Goal: Task Accomplishment & Management: Use online tool/utility

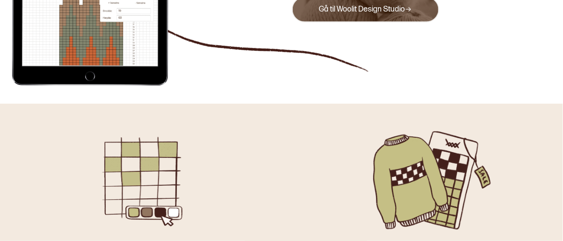
scroll to position [48, 0]
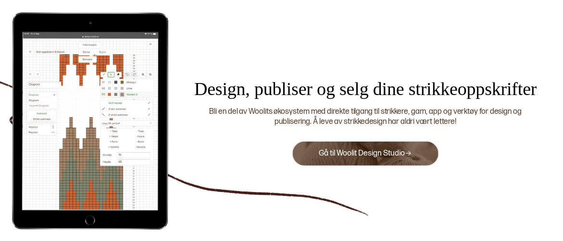
click at [369, 149] on link "Gå til Woolit Design Studio" at bounding box center [365, 153] width 93 height 9
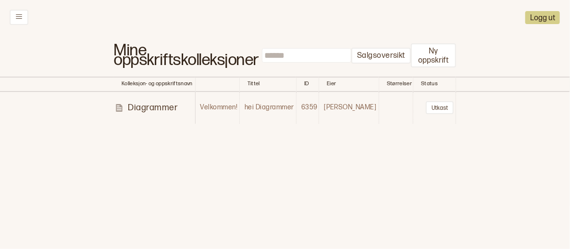
click at [140, 106] on p "Diagrammer" at bounding box center [153, 107] width 50 height 11
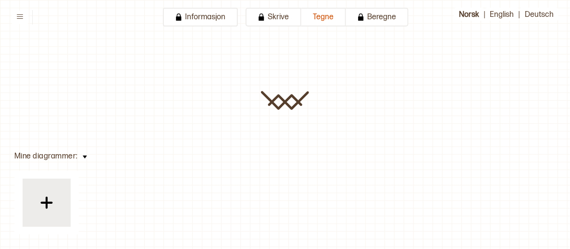
type input "**********"
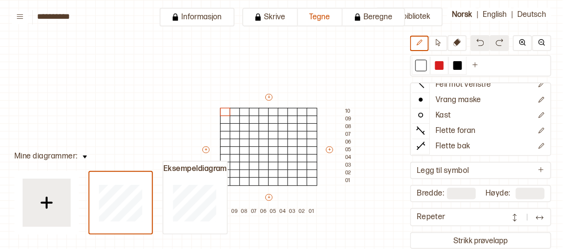
scroll to position [48, 11]
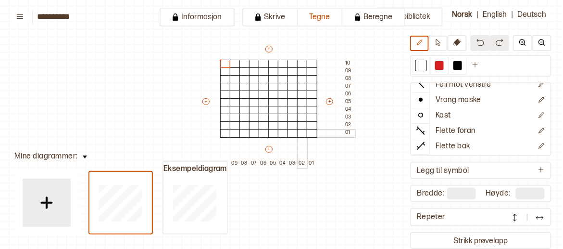
click at [304, 133] on div at bounding box center [302, 133] width 11 height 9
click at [461, 66] on div at bounding box center [457, 65] width 9 height 9
click at [305, 133] on div at bounding box center [302, 133] width 11 height 9
click at [291, 134] on div at bounding box center [293, 133] width 11 height 9
click at [311, 132] on div at bounding box center [312, 133] width 11 height 9
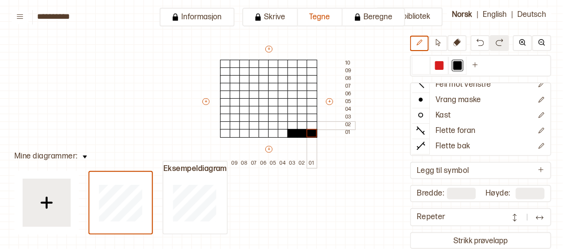
click at [314, 123] on div at bounding box center [312, 125] width 11 height 9
click at [313, 116] on div at bounding box center [312, 117] width 11 height 9
click at [313, 110] on div at bounding box center [312, 110] width 11 height 9
click at [313, 101] on div at bounding box center [312, 102] width 11 height 9
click at [314, 92] on div at bounding box center [312, 94] width 11 height 9
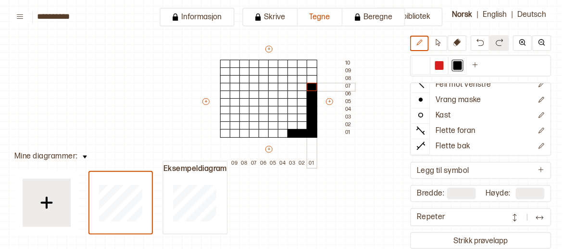
click at [313, 88] on div at bounding box center [312, 87] width 11 height 9
click at [269, 50] on button "+" at bounding box center [268, 49] width 7 height 7
click at [269, 49] on button "+" at bounding box center [268, 49] width 7 height 7
click at [292, 95] on div at bounding box center [293, 94] width 11 height 9
click at [302, 94] on div at bounding box center [302, 94] width 11 height 9
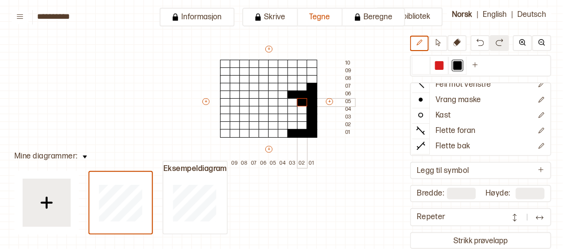
click at [302, 100] on div at bounding box center [302, 102] width 11 height 9
click at [294, 103] on div at bounding box center [293, 102] width 11 height 9
click at [294, 112] on div at bounding box center [293, 110] width 11 height 9
click at [300, 110] on div at bounding box center [302, 110] width 11 height 9
click at [301, 117] on div at bounding box center [302, 117] width 11 height 9
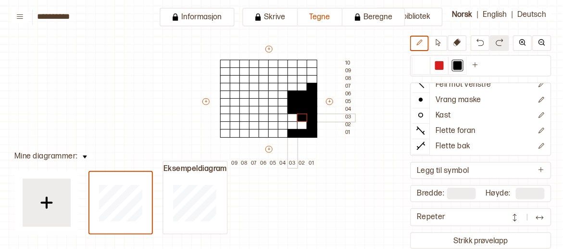
click at [291, 120] on div at bounding box center [293, 117] width 11 height 9
click at [291, 127] on div at bounding box center [293, 125] width 11 height 9
click at [302, 123] on div at bounding box center [302, 125] width 11 height 9
click at [310, 84] on div at bounding box center [312, 87] width 11 height 9
click at [421, 63] on div at bounding box center [421, 65] width 9 height 9
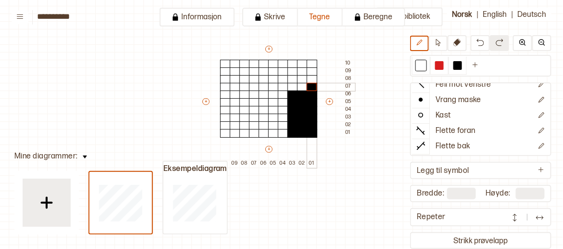
click at [313, 89] on div at bounding box center [312, 87] width 11 height 9
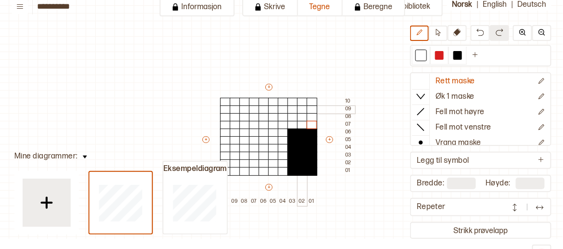
scroll to position [0, 0]
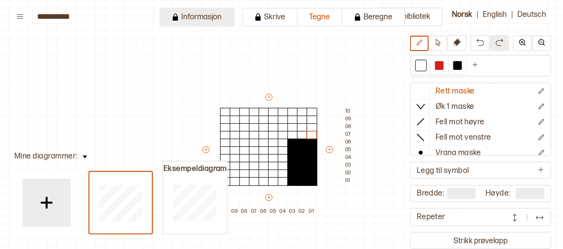
click at [194, 25] on button "Informasjon" at bounding box center [197, 17] width 75 height 19
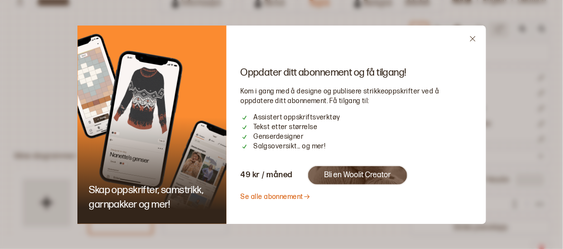
scroll to position [21, 0]
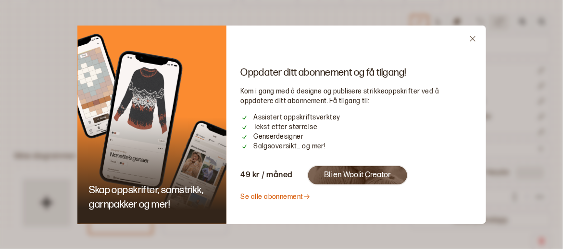
click at [271, 196] on link "Se alle abonnement" at bounding box center [276, 196] width 70 height 8
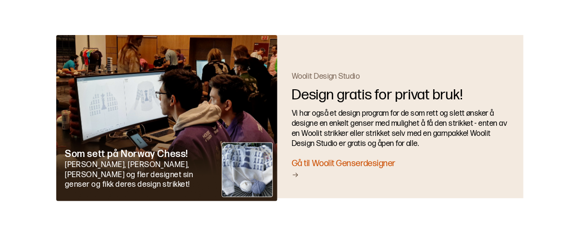
scroll to position [1902, 0]
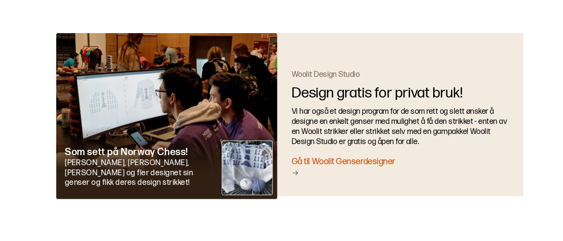
click at [371, 156] on div "Gå til Woolit Genserdesigner" at bounding box center [400, 167] width 217 height 23
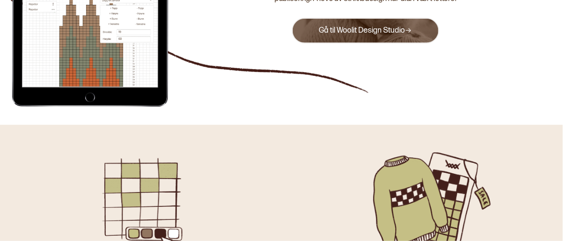
scroll to position [75, 0]
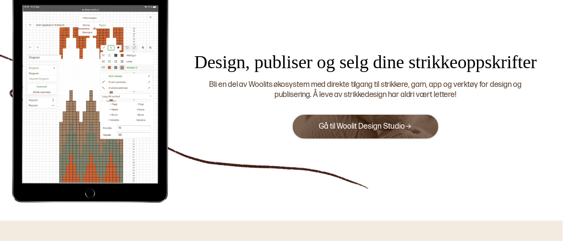
click at [322, 122] on link "Gå til Woolit Design Studio" at bounding box center [365, 126] width 93 height 9
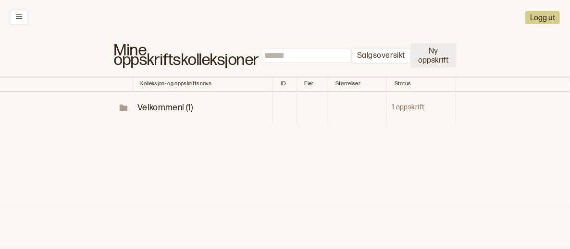
click at [433, 51] on button "Ny oppskrift" at bounding box center [433, 55] width 45 height 24
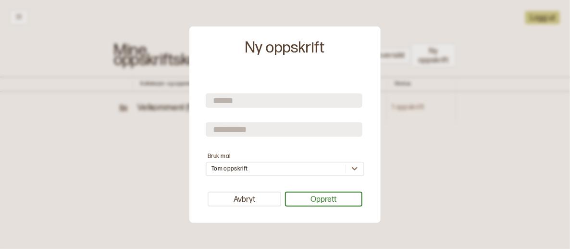
click at [296, 103] on input "text" at bounding box center [284, 100] width 157 height 14
type input "**********"
click at [350, 129] on input "text" at bounding box center [284, 129] width 157 height 14
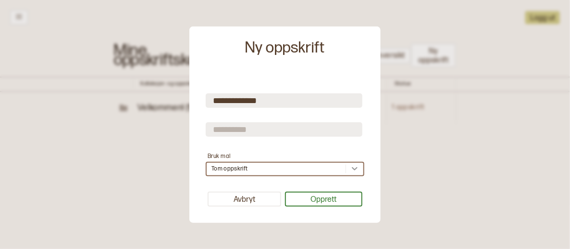
click at [354, 170] on icon at bounding box center [355, 168] width 6 height 3
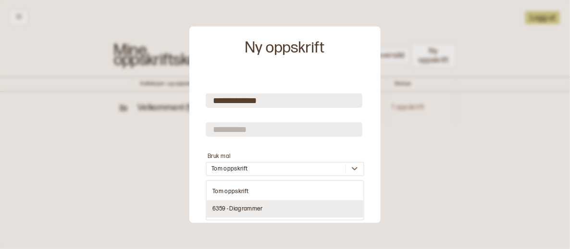
click at [301, 209] on div "6359 - Diagrammer" at bounding box center [285, 208] width 157 height 17
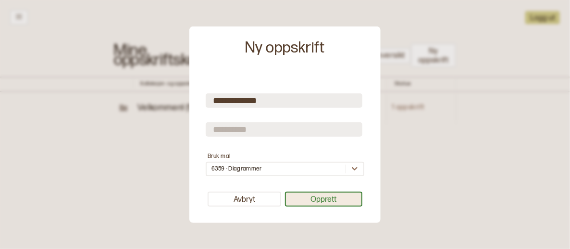
click at [310, 203] on button "Opprett" at bounding box center [324, 198] width 78 height 15
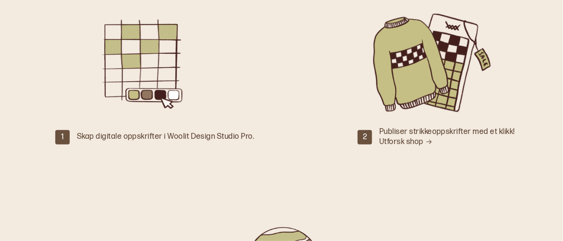
scroll to position [385, 0]
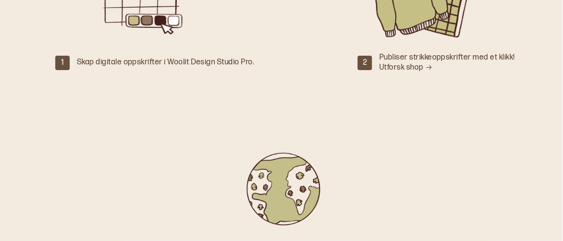
click at [405, 63] on link "Utforsk shop" at bounding box center [405, 67] width 53 height 9
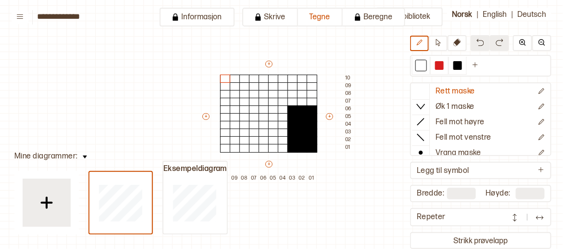
scroll to position [0, 11]
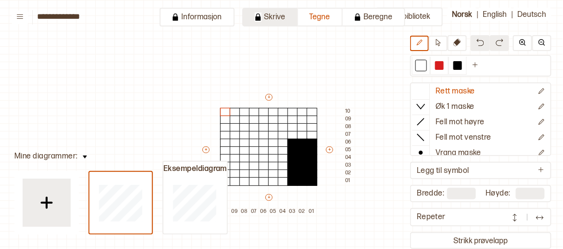
click at [279, 20] on button "Skrive" at bounding box center [270, 17] width 56 height 19
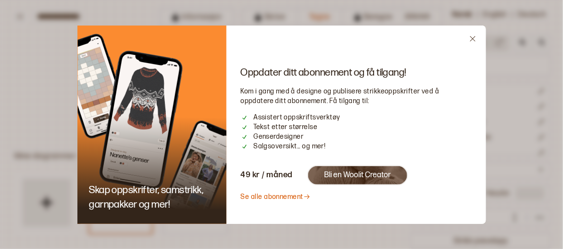
click at [474, 40] on icon "Close" at bounding box center [472, 38] width 7 height 7
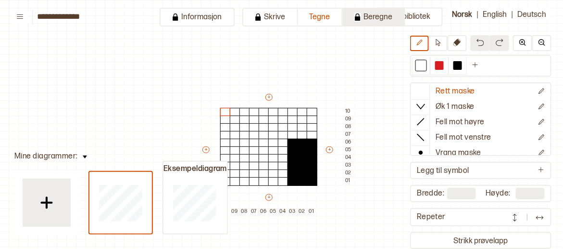
click at [372, 22] on button "Beregne" at bounding box center [374, 17] width 63 height 19
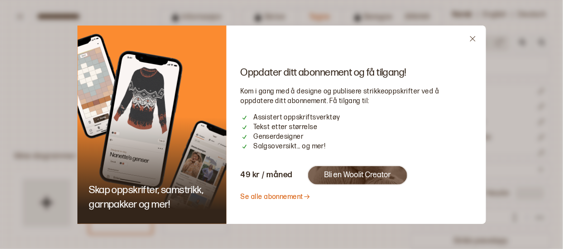
click at [471, 37] on icon "Close" at bounding box center [472, 38] width 5 height 5
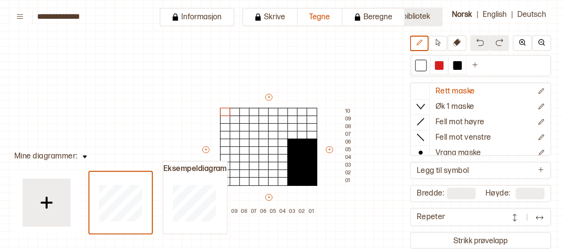
click at [427, 22] on button "Mitt bibliotek" at bounding box center [409, 17] width 67 height 19
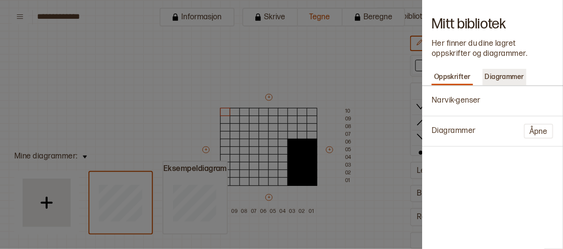
click at [496, 76] on p "Diagrammer" at bounding box center [505, 76] width 44 height 13
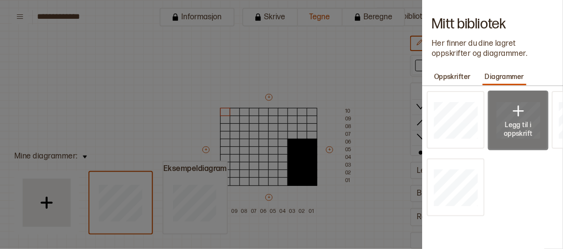
click at [490, 113] on div at bounding box center [518, 120] width 61 height 60
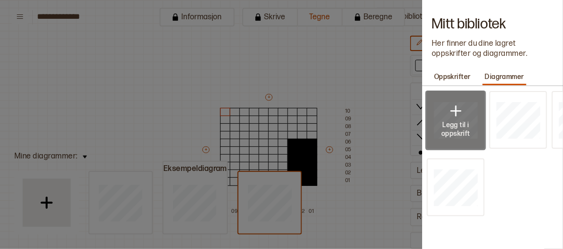
drag, startPoint x: 490, startPoint y: 113, endPoint x: 439, endPoint y: 116, distance: 51.5
click at [439, 116] on div "Legg til i oppskrift Legg til i oppskrift Legg til i oppskrift Legg til i oppsk…" at bounding box center [492, 167] width 141 height 163
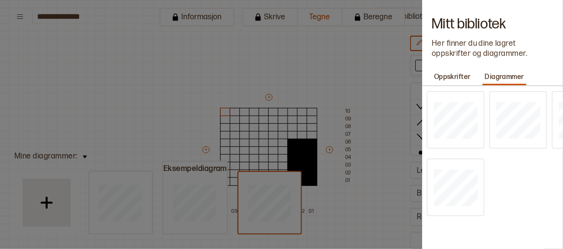
scroll to position [21, 0]
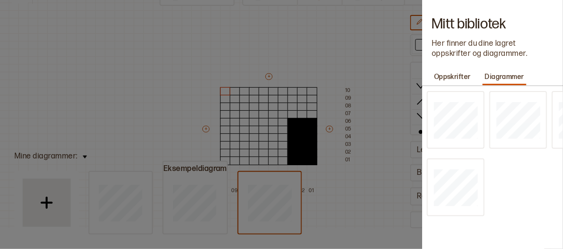
click at [180, 75] on div at bounding box center [281, 124] width 563 height 249
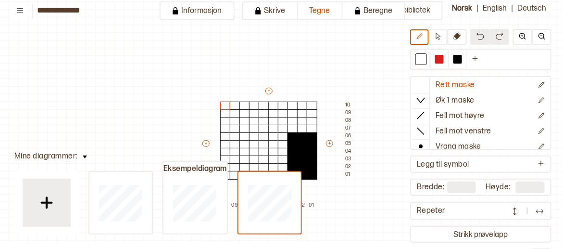
scroll to position [0, 0]
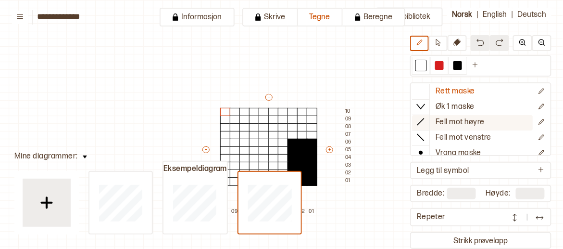
click at [435, 120] on button "Fell mot høyre" at bounding box center [472, 122] width 121 height 15
click at [313, 126] on div at bounding box center [312, 127] width 11 height 9
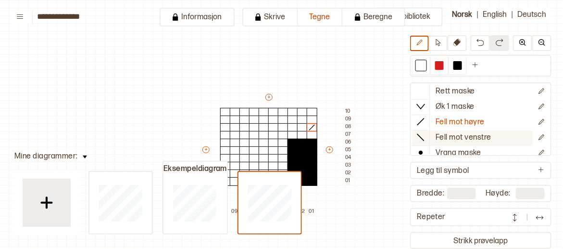
click at [423, 133] on icon at bounding box center [421, 137] width 10 height 10
click at [292, 129] on div at bounding box center [293, 127] width 11 height 9
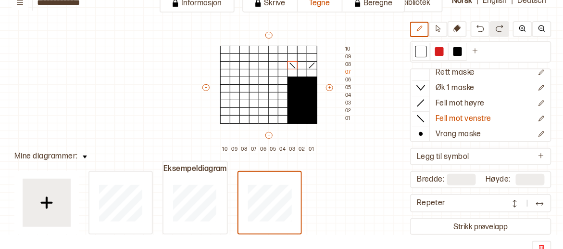
scroll to position [21, 0]
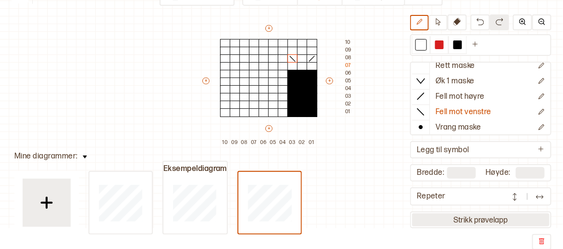
click at [484, 214] on button "Strikk prøvelapp" at bounding box center [481, 219] width 138 height 13
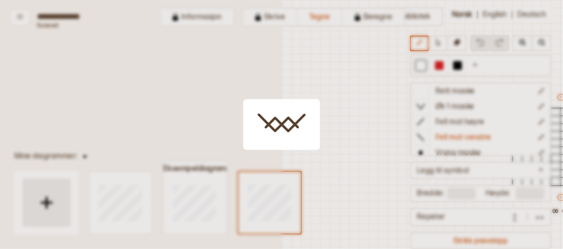
scroll to position [33, 228]
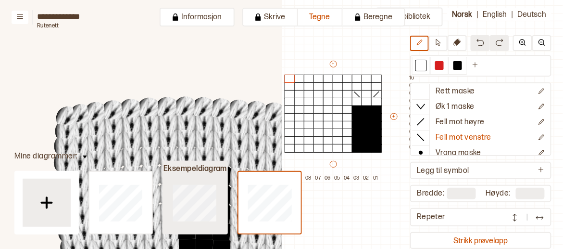
type input "**"
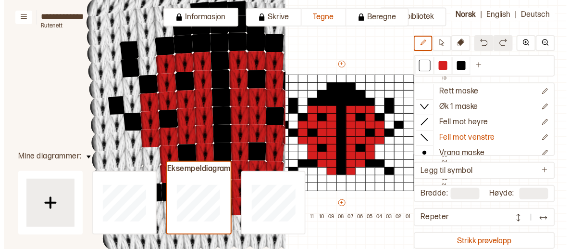
scroll to position [39, 0]
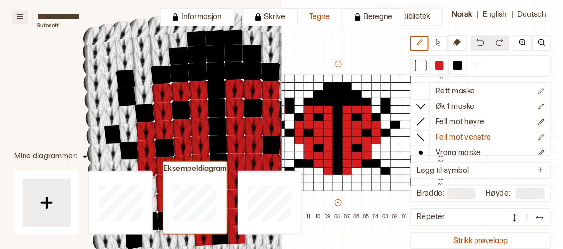
click at [13, 14] on button at bounding box center [20, 17] width 17 height 13
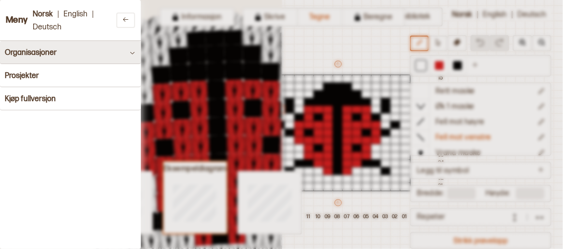
click at [37, 57] on button "Organisasjoner" at bounding box center [70, 52] width 141 height 23
click at [129, 54] on icon at bounding box center [132, 52] width 7 height 7
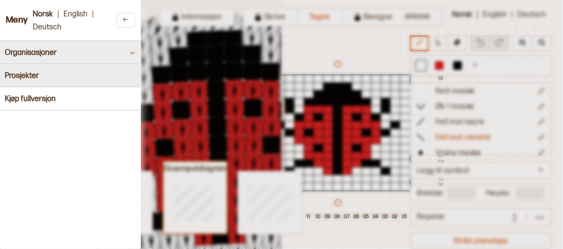
click at [42, 65] on button "Prosjekter" at bounding box center [70, 75] width 141 height 23
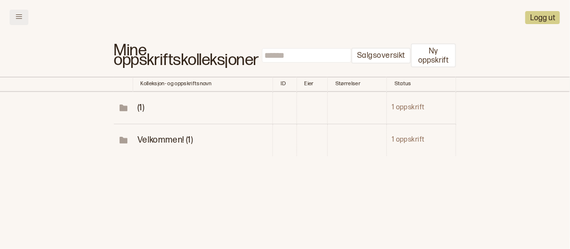
click at [26, 15] on button at bounding box center [19, 17] width 19 height 15
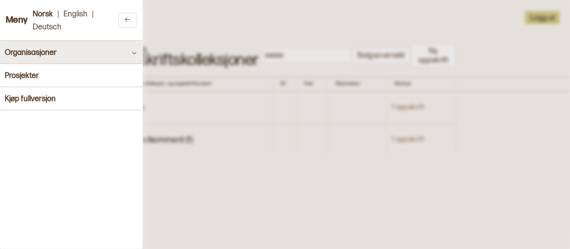
click at [191, 19] on div at bounding box center [285, 124] width 570 height 249
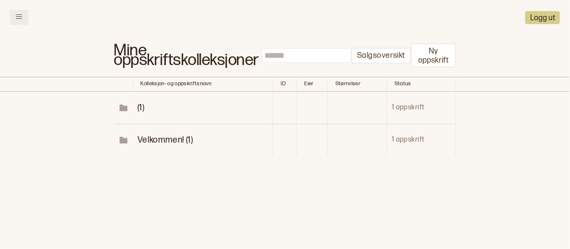
click at [25, 13] on button at bounding box center [19, 17] width 19 height 15
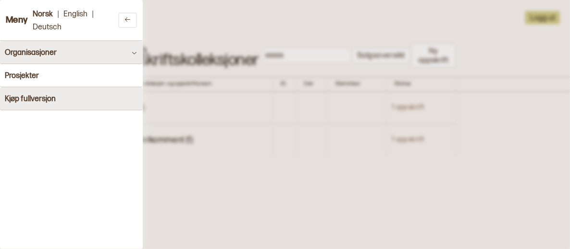
click at [41, 92] on button "Kjøp fullversjon" at bounding box center [71, 98] width 143 height 23
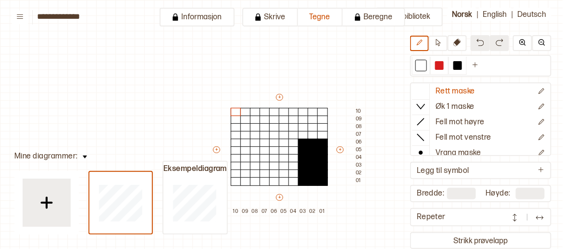
scroll to position [33, 11]
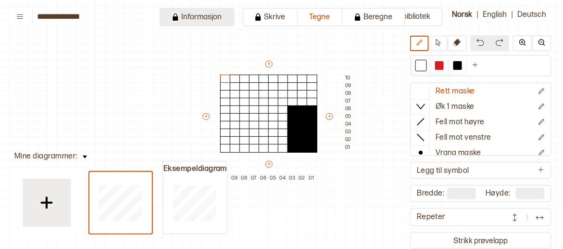
click at [178, 20] on button "Informasjon" at bounding box center [197, 17] width 75 height 19
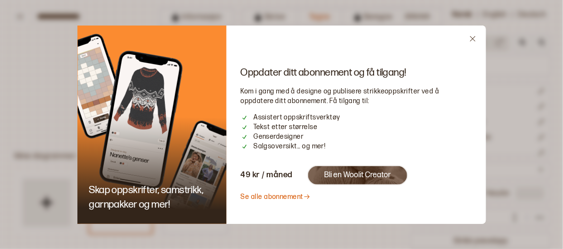
click at [334, 174] on button "Bli en Woolit Creator" at bounding box center [357, 175] width 101 height 20
